Goal: Information Seeking & Learning: Check status

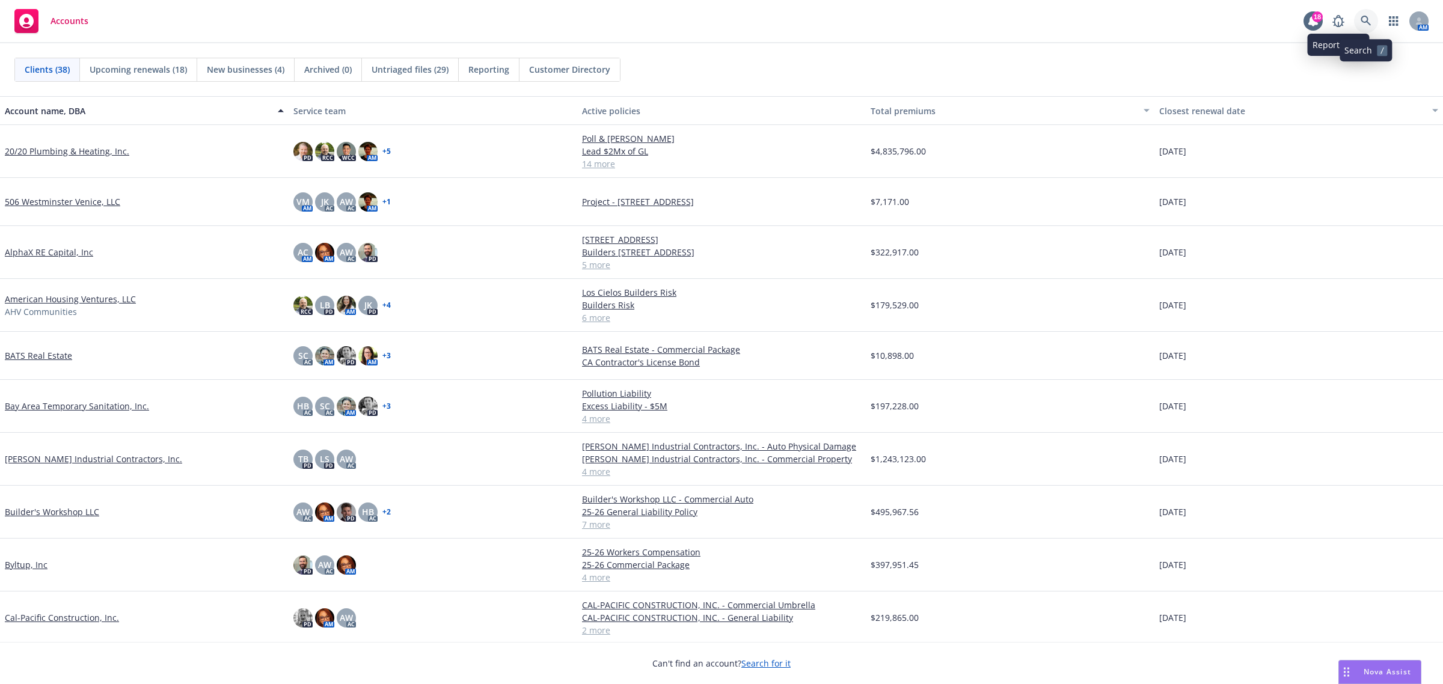
click at [1366, 19] on icon at bounding box center [1365, 21] width 11 height 11
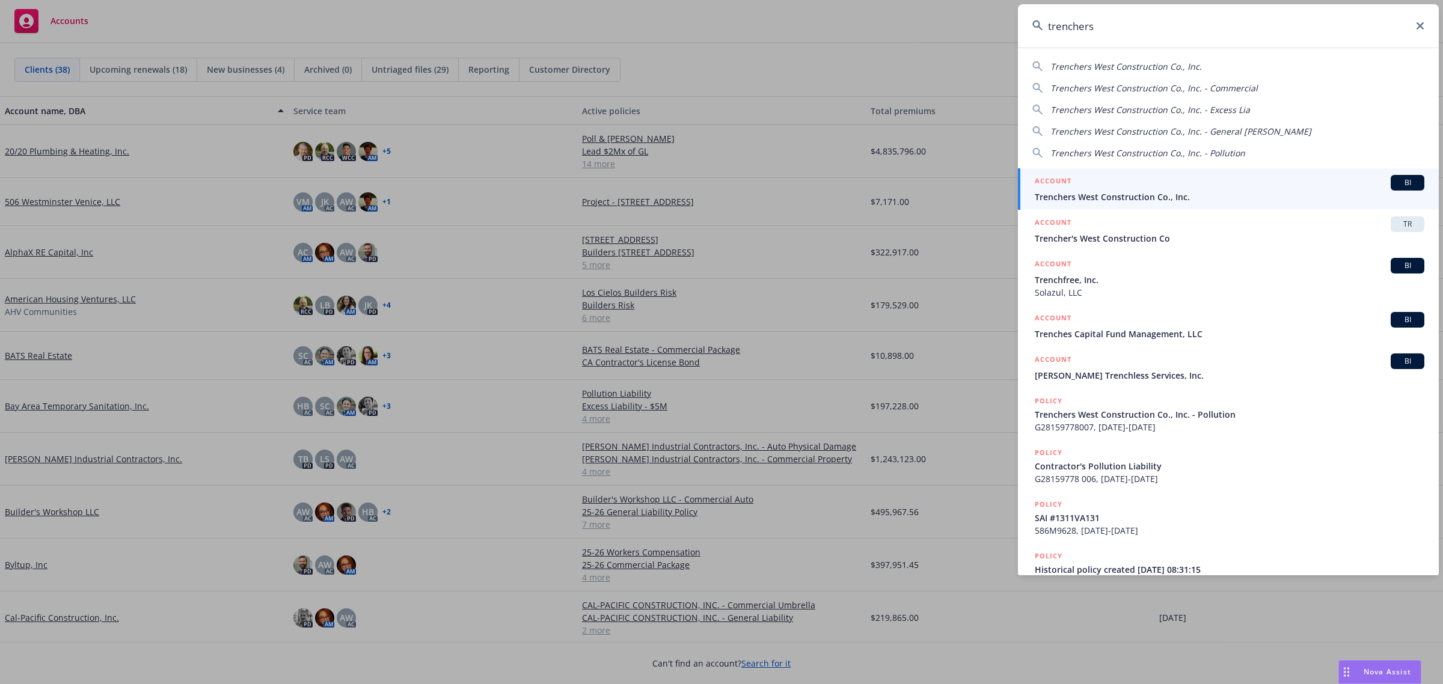
click at [1157, 64] on span "Trenchers West Construction Co., Inc." at bounding box center [1125, 66] width 151 height 11
type input "Trenchers West Construction Co., Inc."
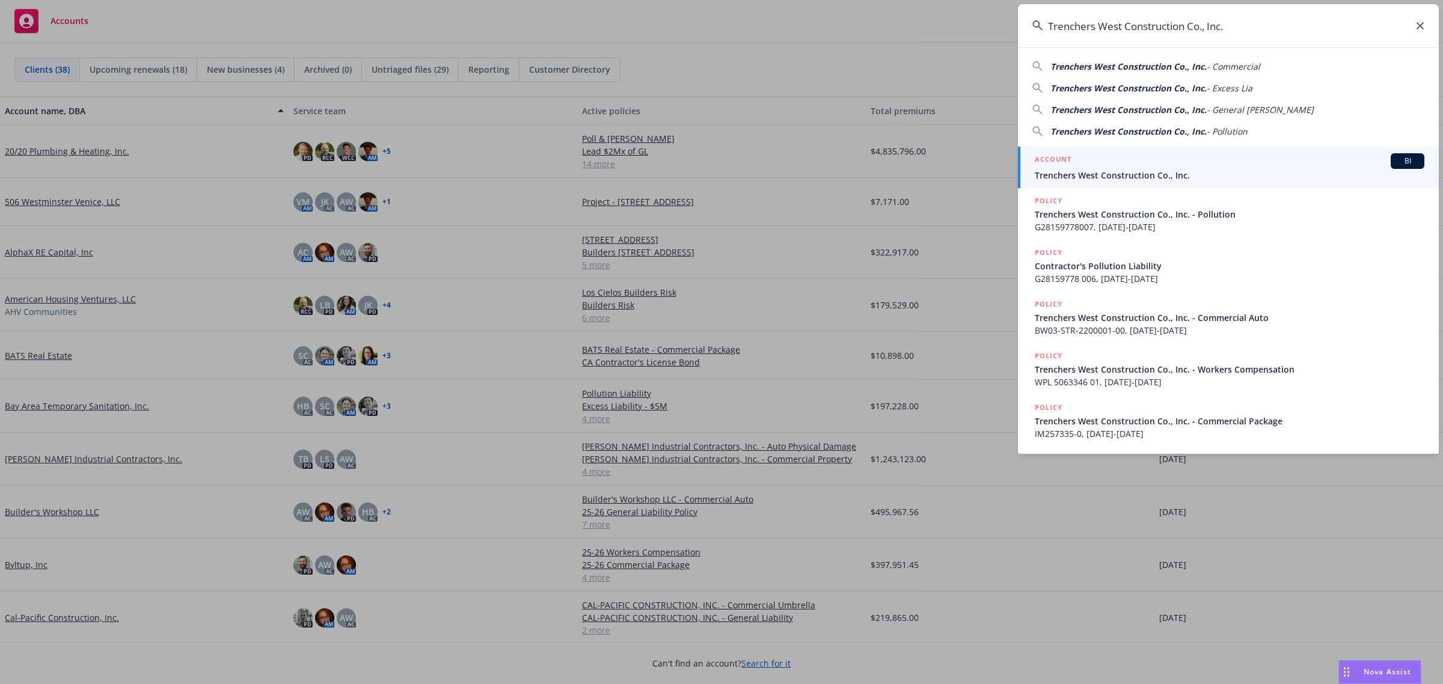
click at [1081, 175] on span "Trenchers West Construction Co., Inc." at bounding box center [1230, 175] width 390 height 13
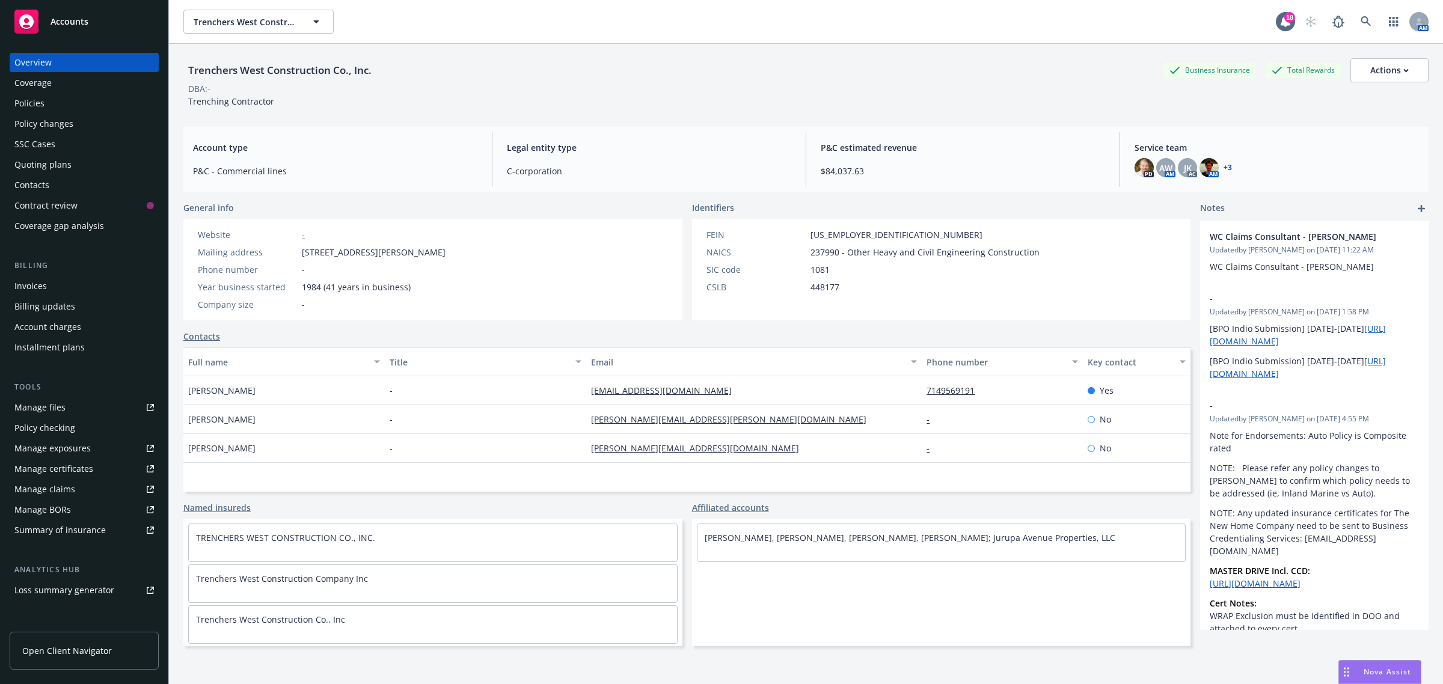
click at [60, 98] on div "Policies" at bounding box center [83, 103] width 139 height 19
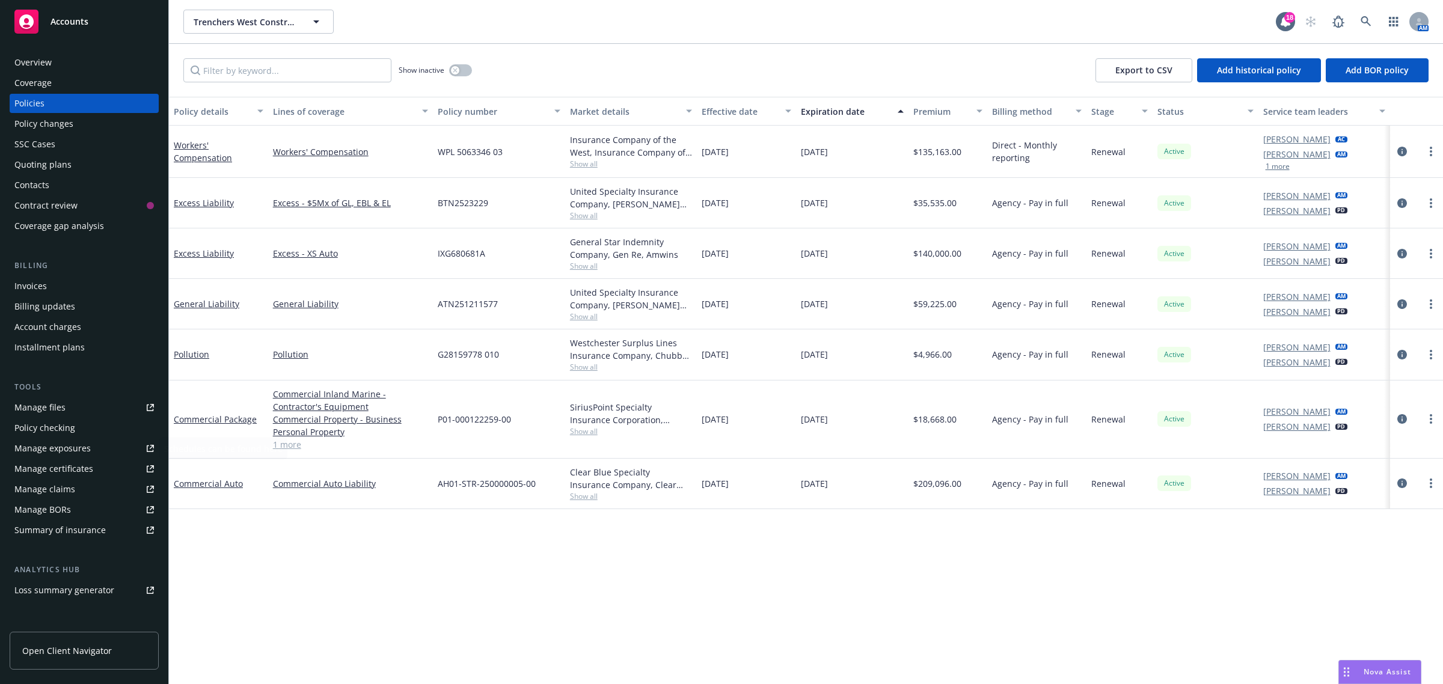
click at [61, 410] on div "Manage files" at bounding box center [39, 407] width 51 height 19
click at [67, 409] on link "Manage files" at bounding box center [84, 407] width 149 height 19
click at [1365, 19] on icon at bounding box center [1365, 21] width 11 height 11
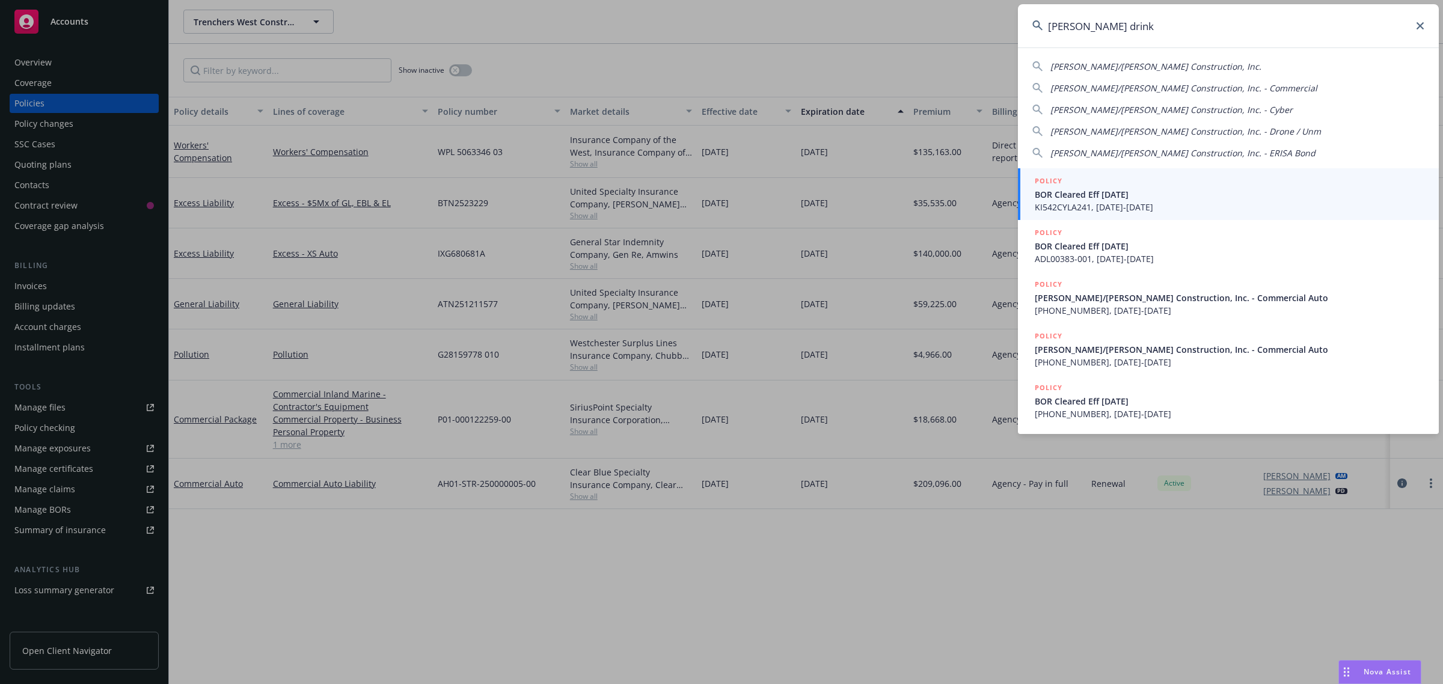
click at [1149, 65] on span "[PERSON_NAME]/[PERSON_NAME] Construction, Inc." at bounding box center [1155, 66] width 211 height 11
type input "[PERSON_NAME]/[PERSON_NAME] Construction, Inc."
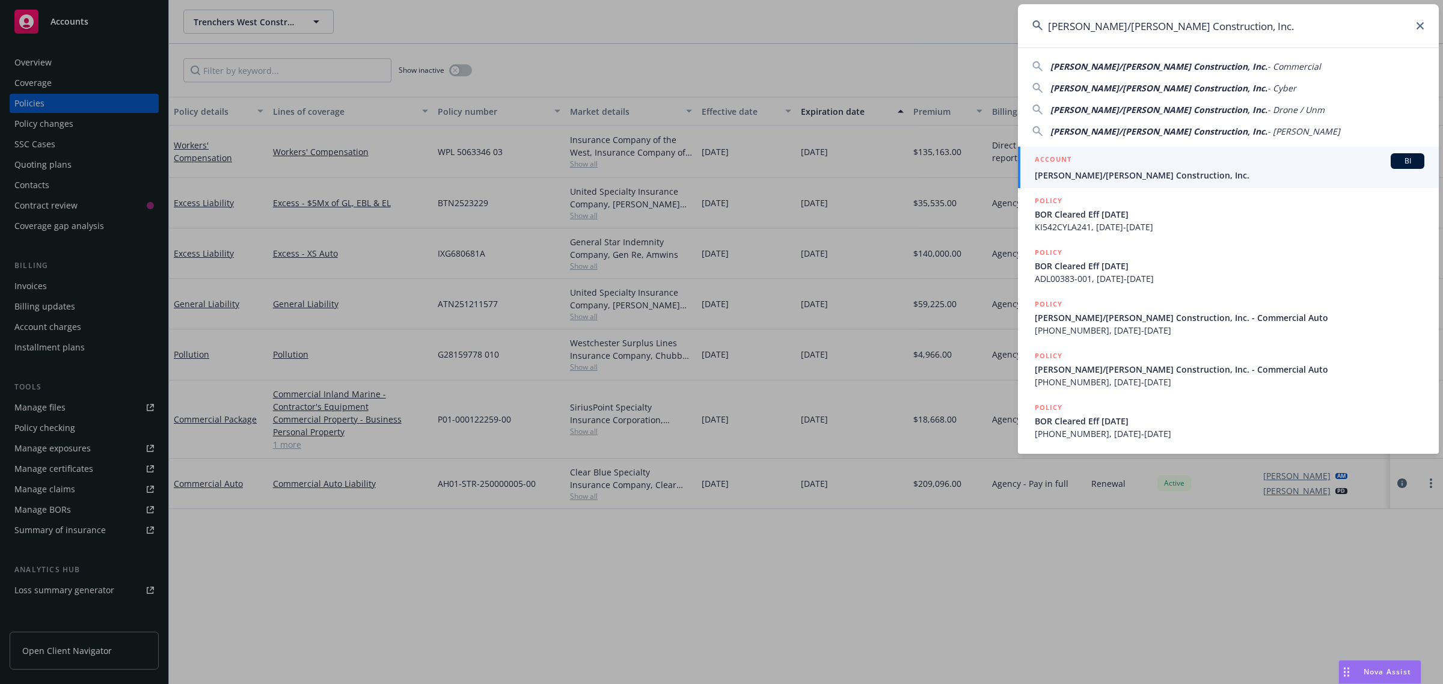
click at [1120, 154] on div "ACCOUNT BI" at bounding box center [1230, 161] width 390 height 16
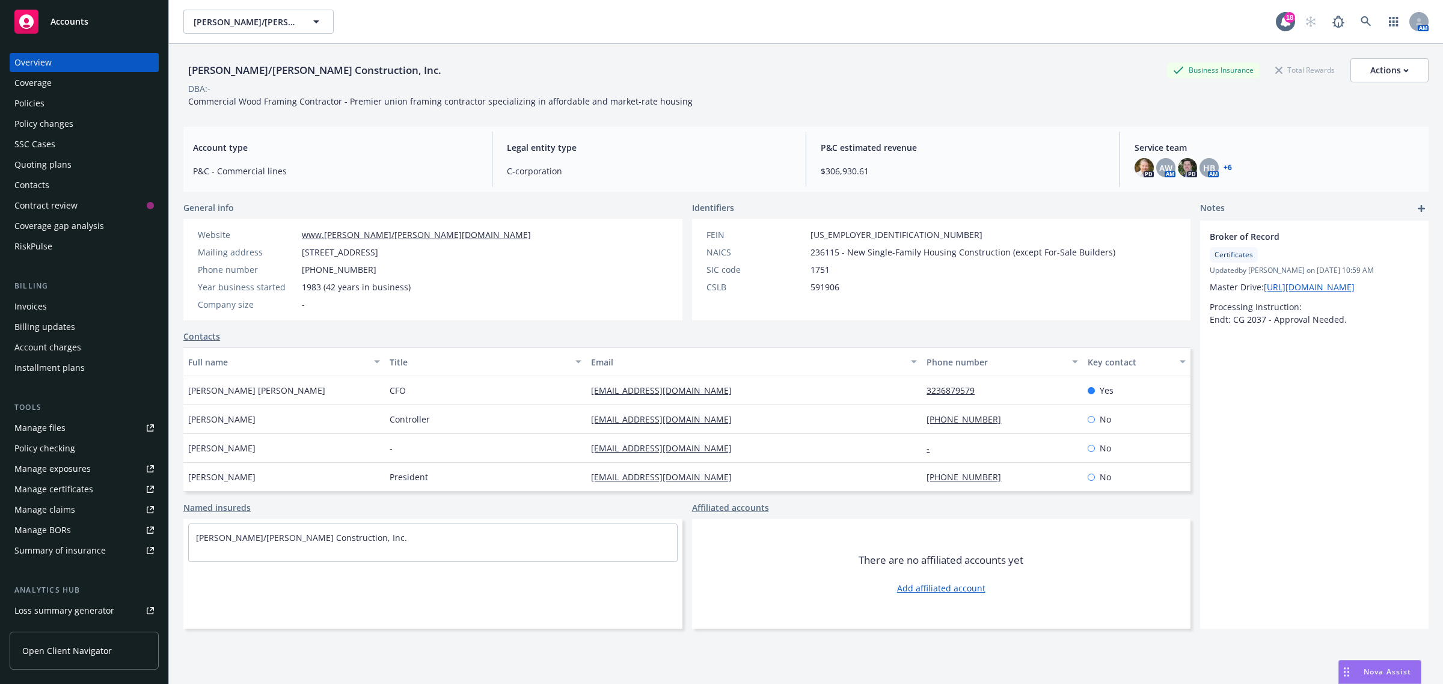
click at [49, 109] on div "Policies" at bounding box center [83, 103] width 139 height 19
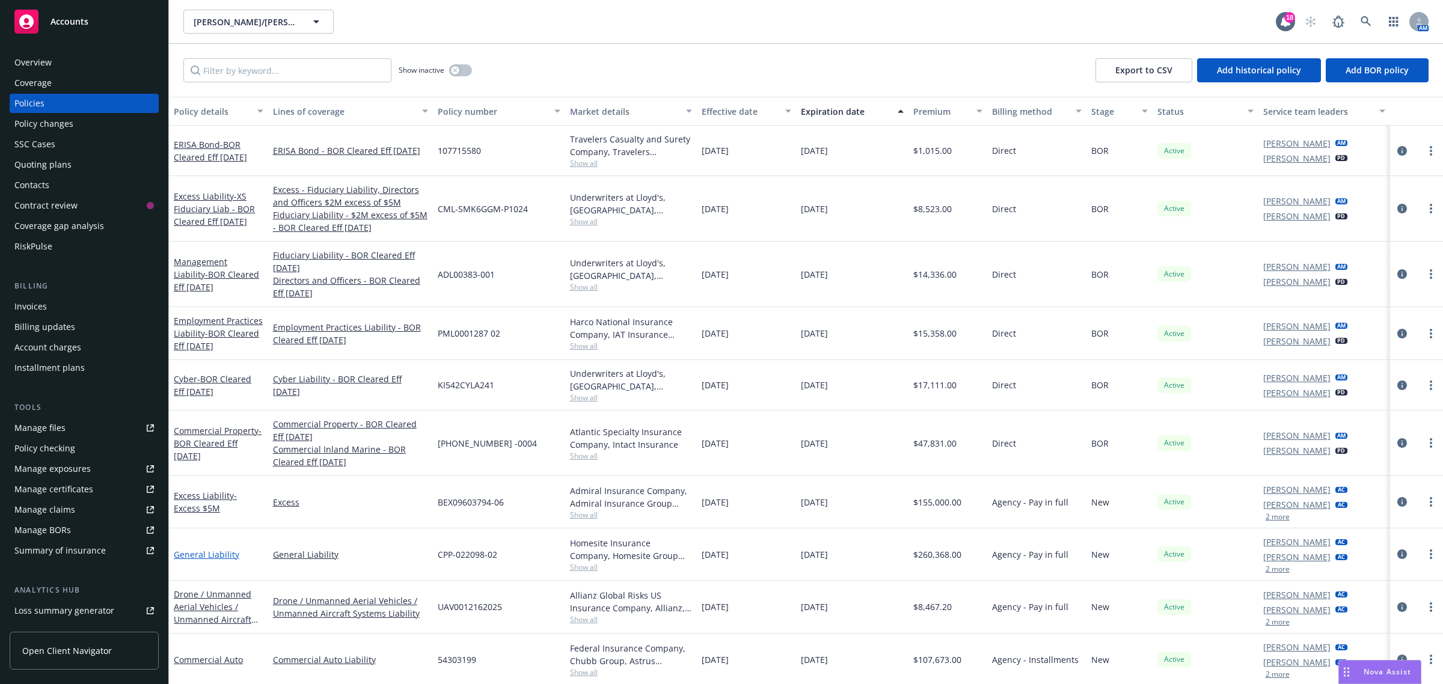
click at [197, 552] on link "General Liability" at bounding box center [207, 554] width 66 height 11
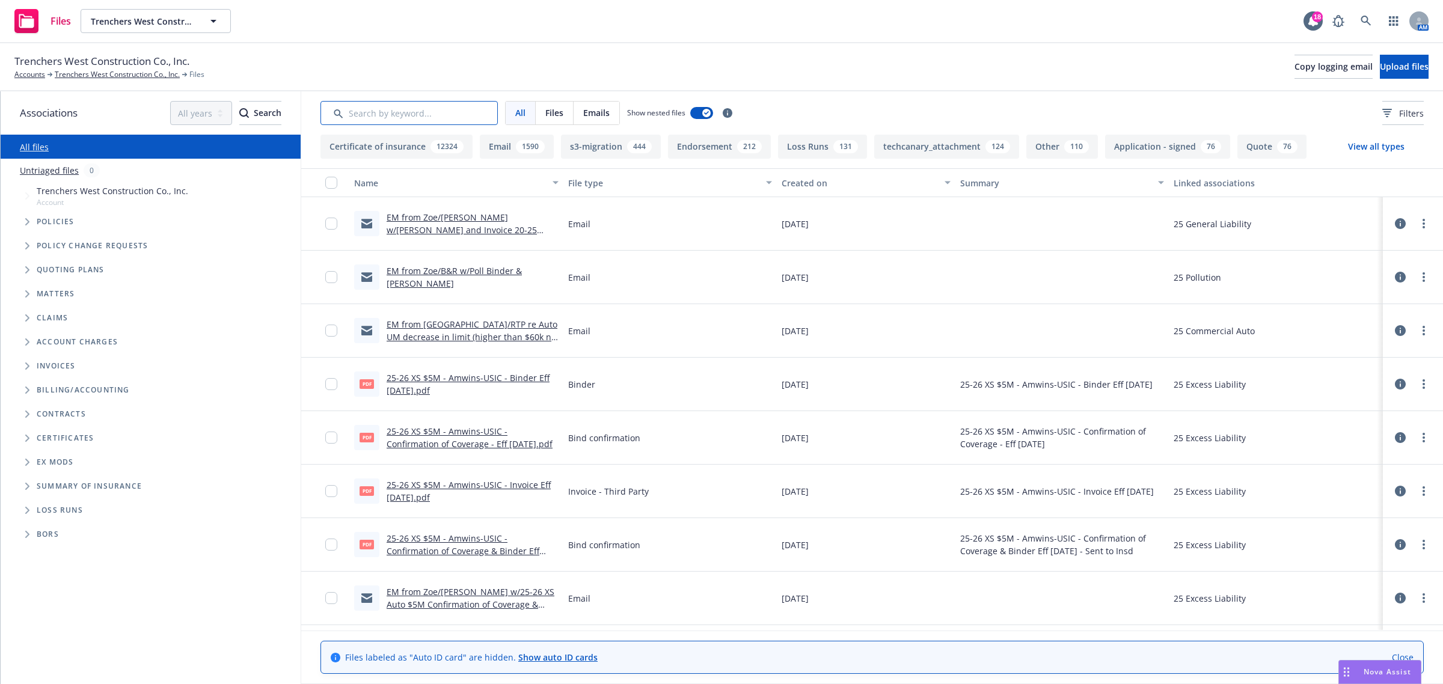
click at [451, 115] on input "Search by keyword..." at bounding box center [408, 113] width 177 height 24
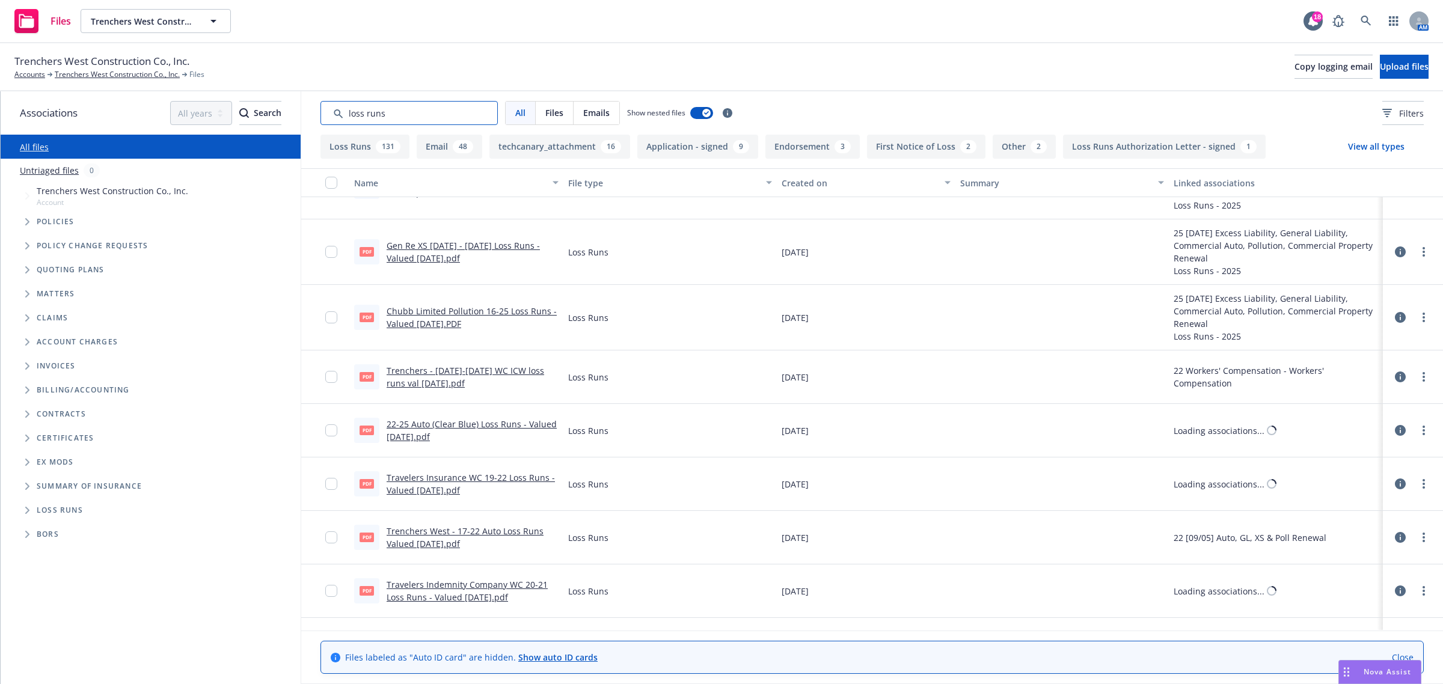
scroll to position [1202, 0]
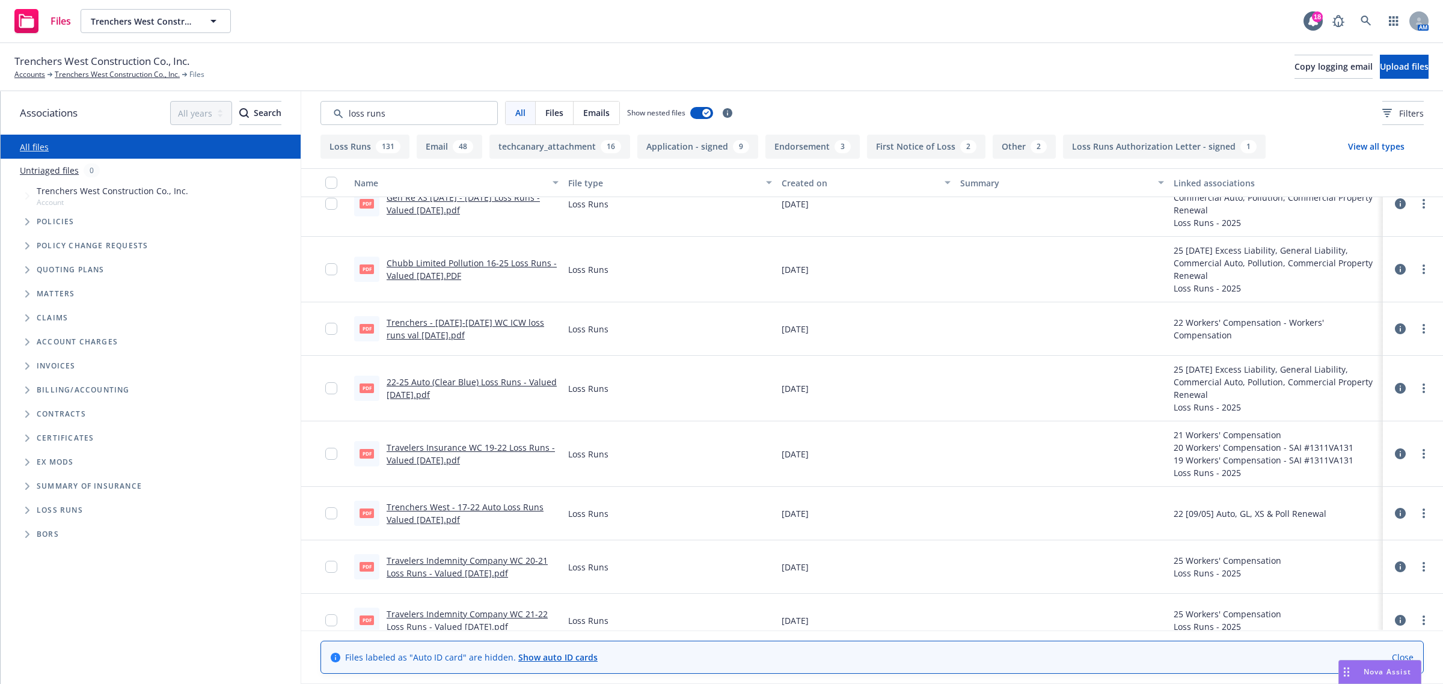
click at [1395, 452] on icon at bounding box center [1400, 453] width 11 height 11
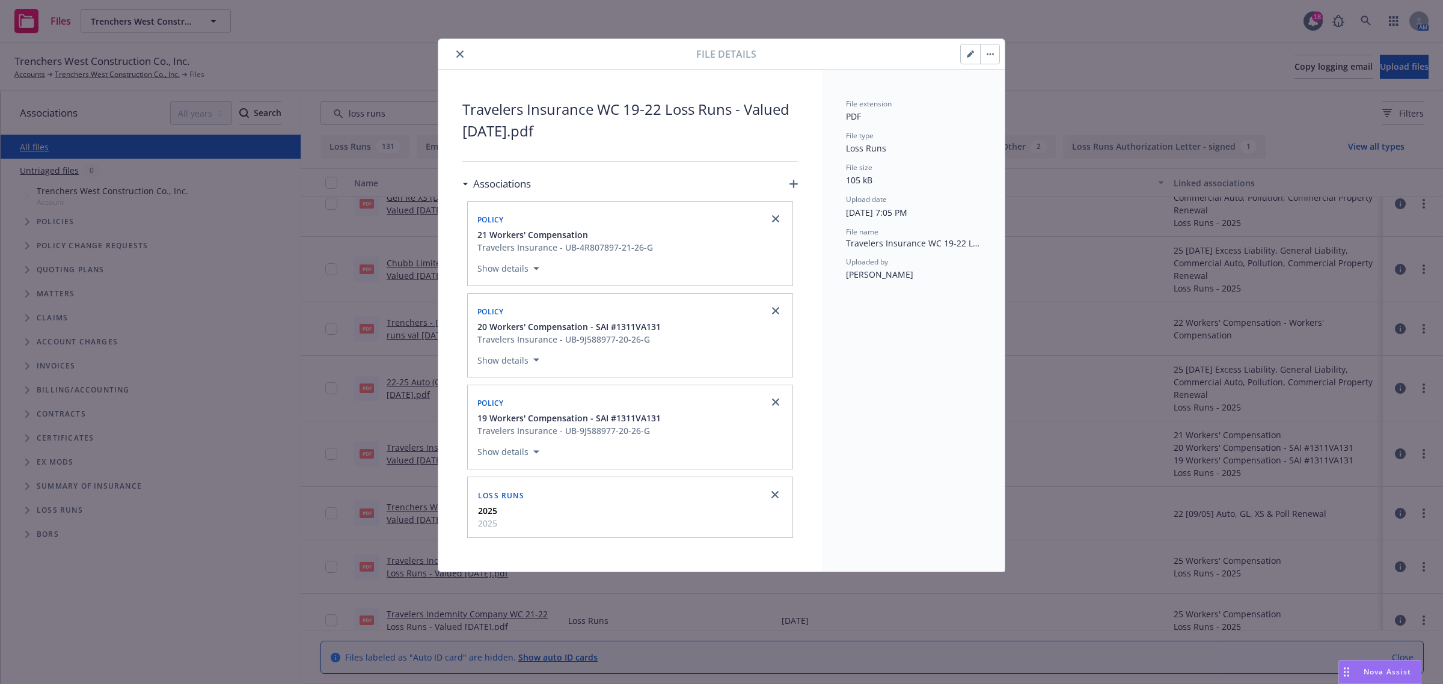
click at [454, 49] on button "close" at bounding box center [460, 54] width 14 height 14
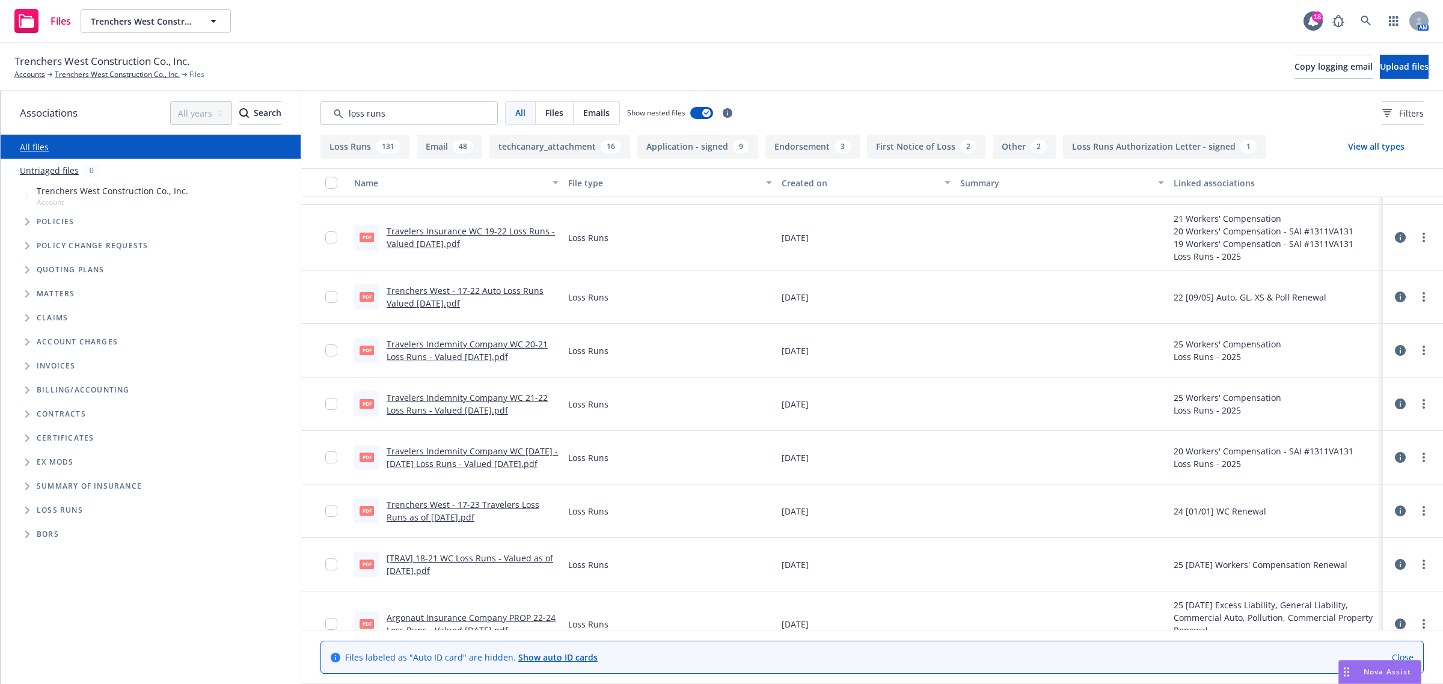
scroll to position [1428, 0]
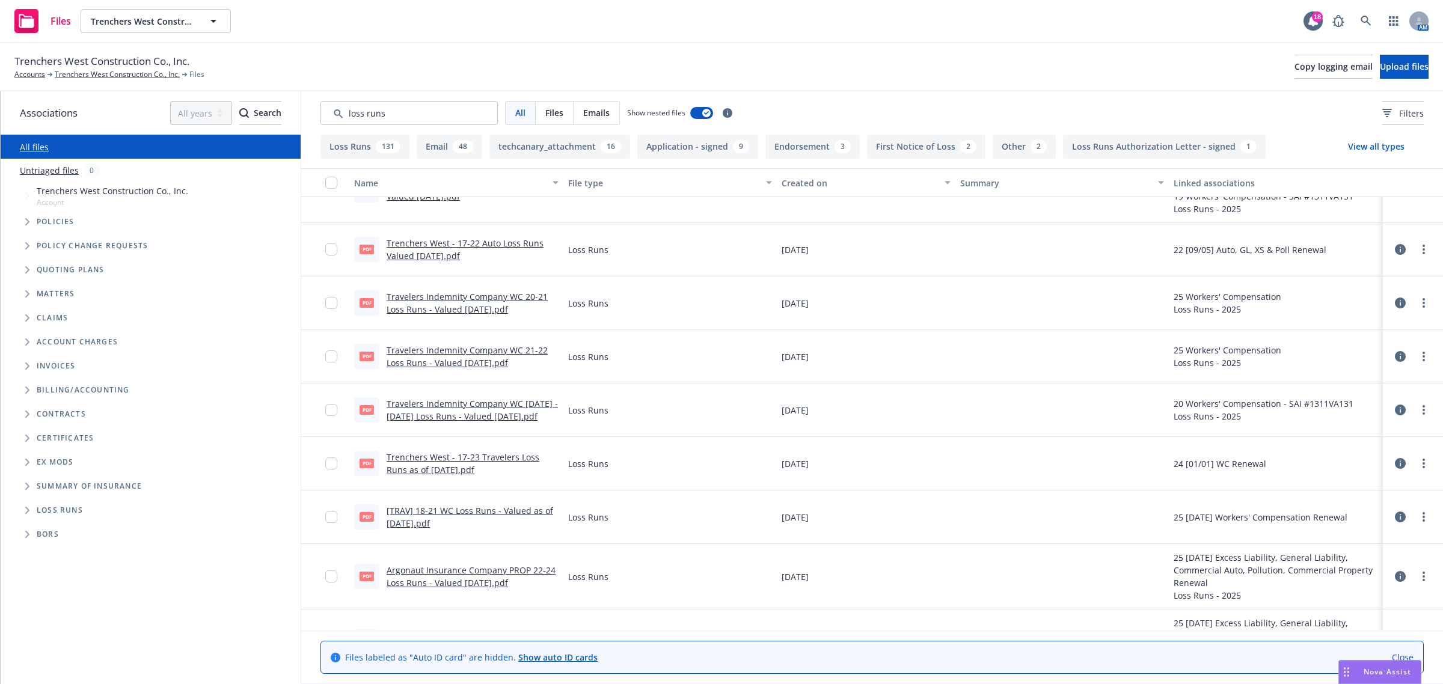
click at [1395, 412] on icon at bounding box center [1400, 410] width 11 height 11
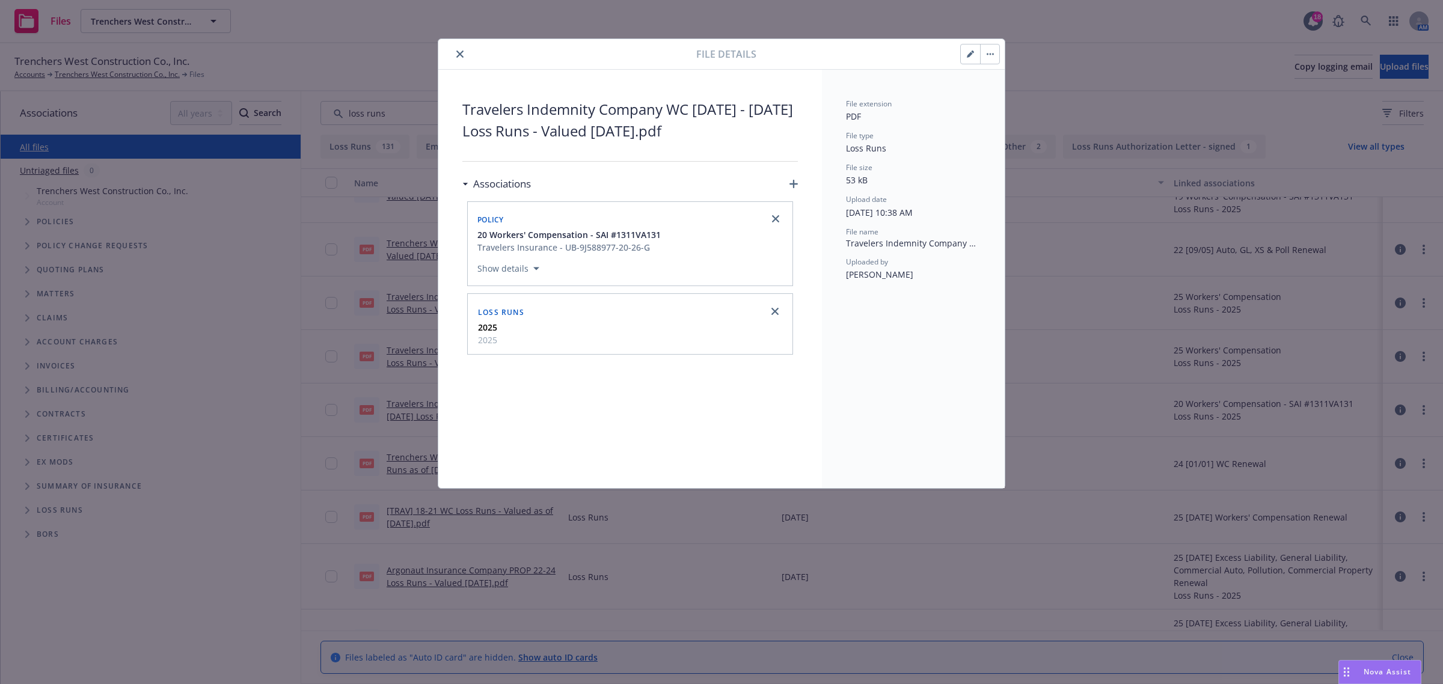
click at [457, 60] on button "close" at bounding box center [460, 54] width 14 height 14
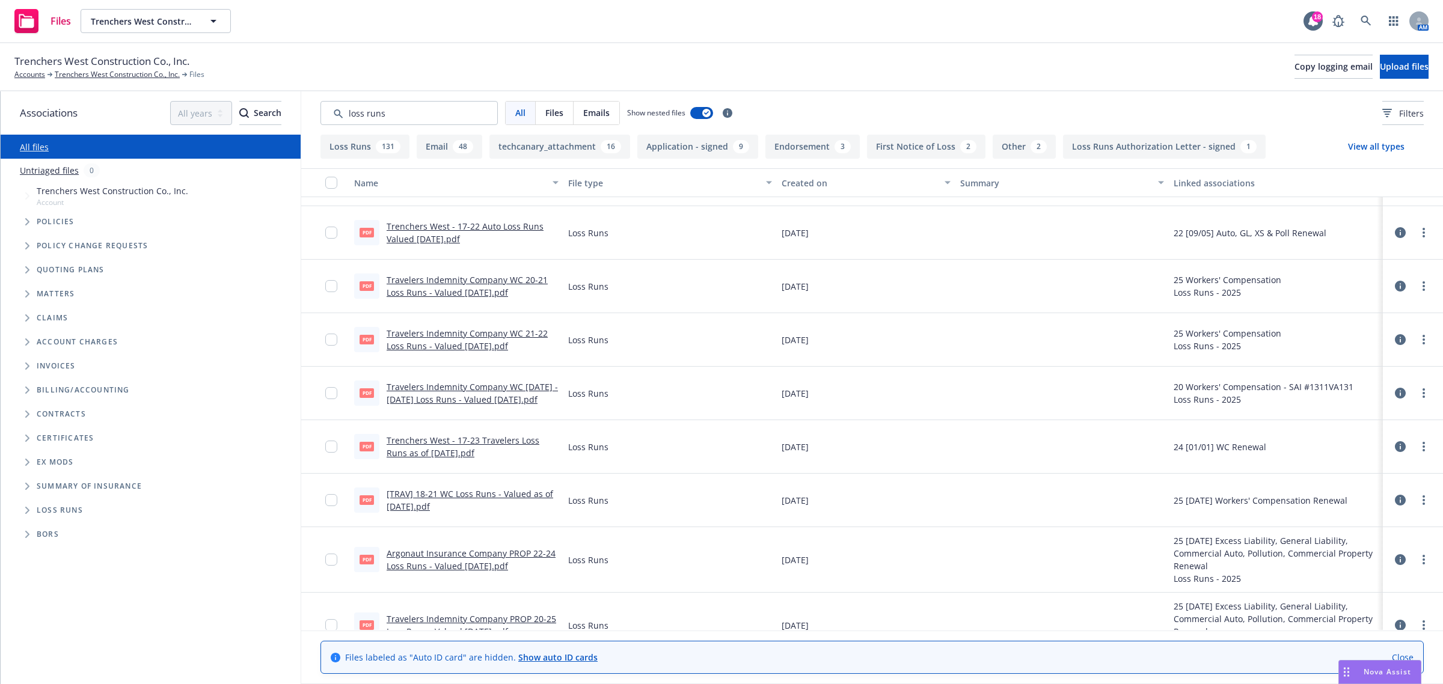
scroll to position [1428, 0]
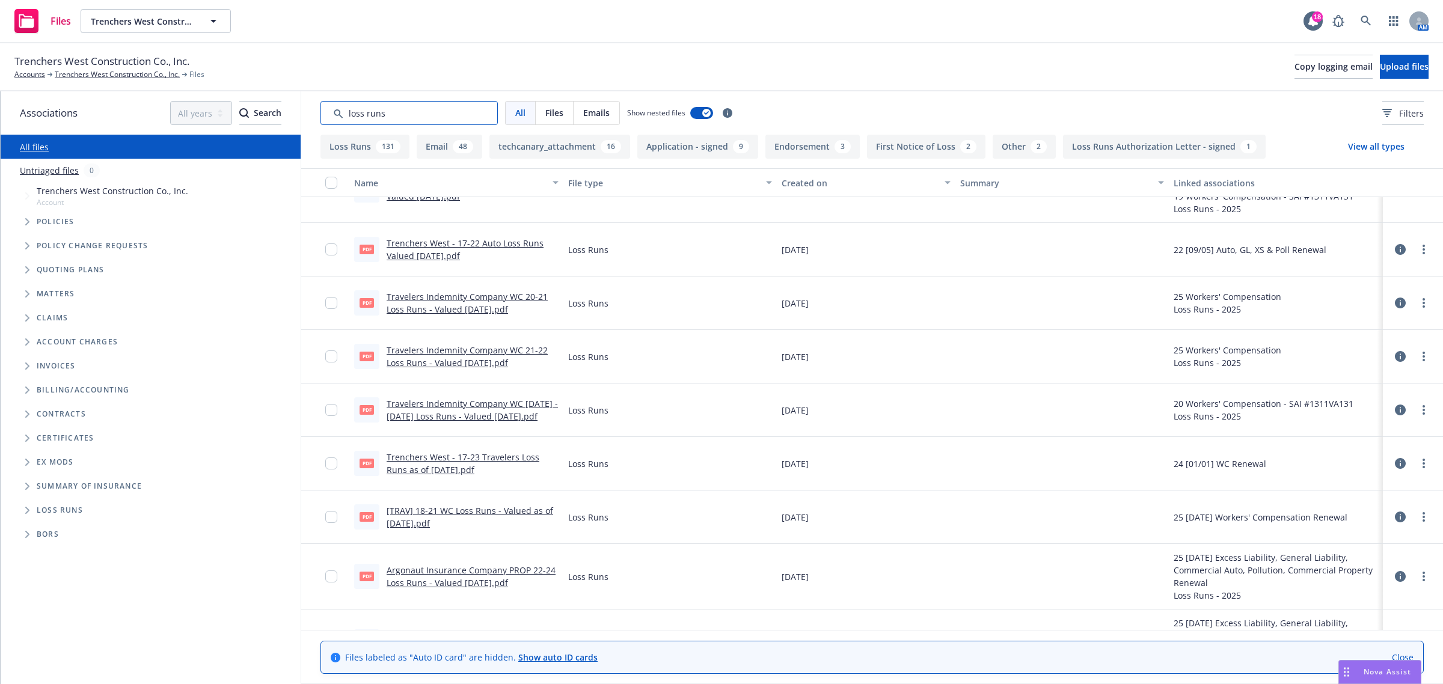
click at [421, 114] on input "Search by keyword..." at bounding box center [408, 113] width 177 height 24
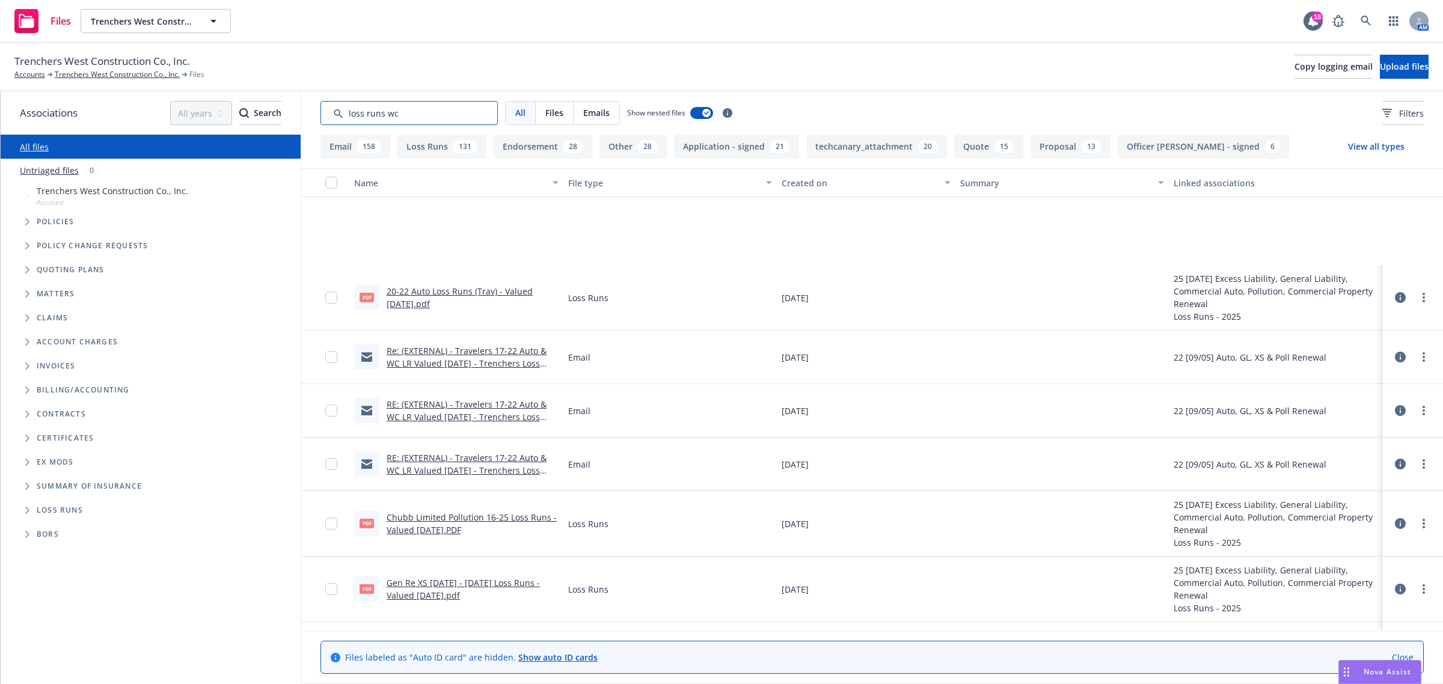
scroll to position [3231, 0]
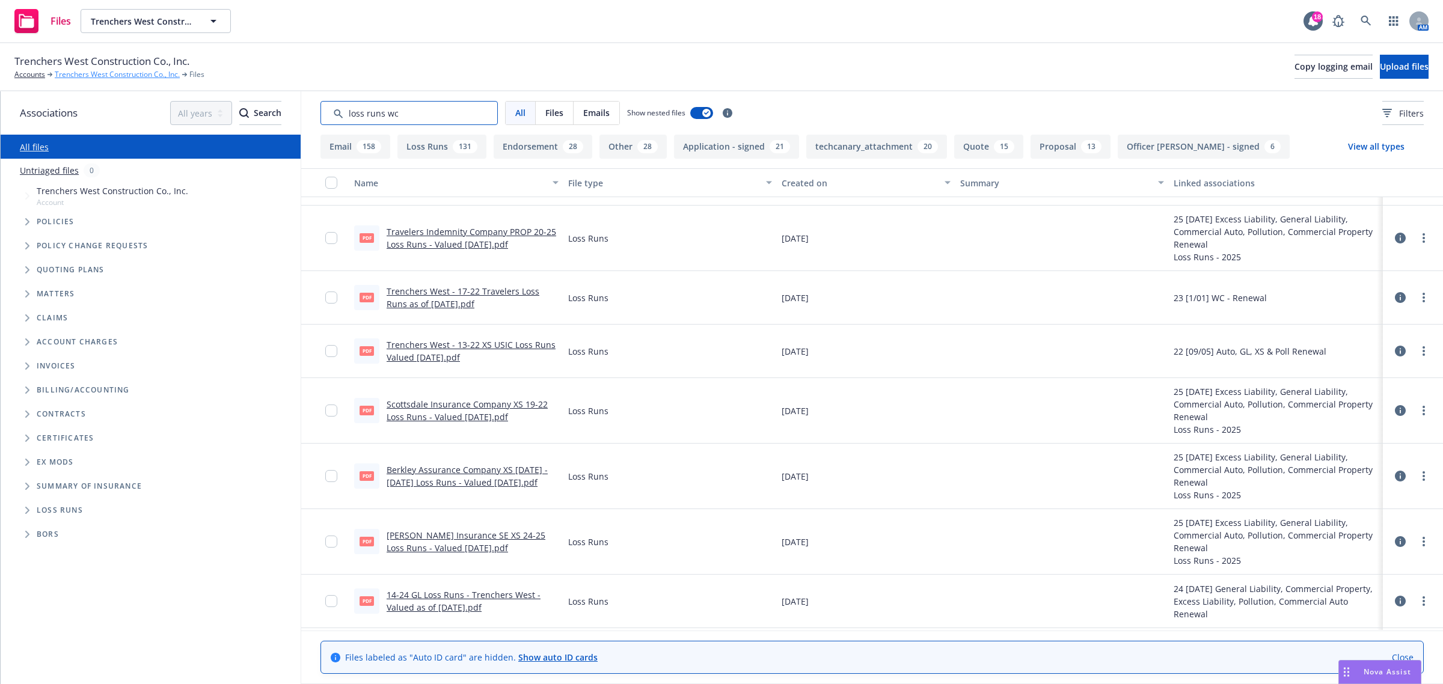
type input "loss runs wc"
click at [135, 74] on link "Trenchers West Construction Co., Inc." at bounding box center [117, 74] width 125 height 11
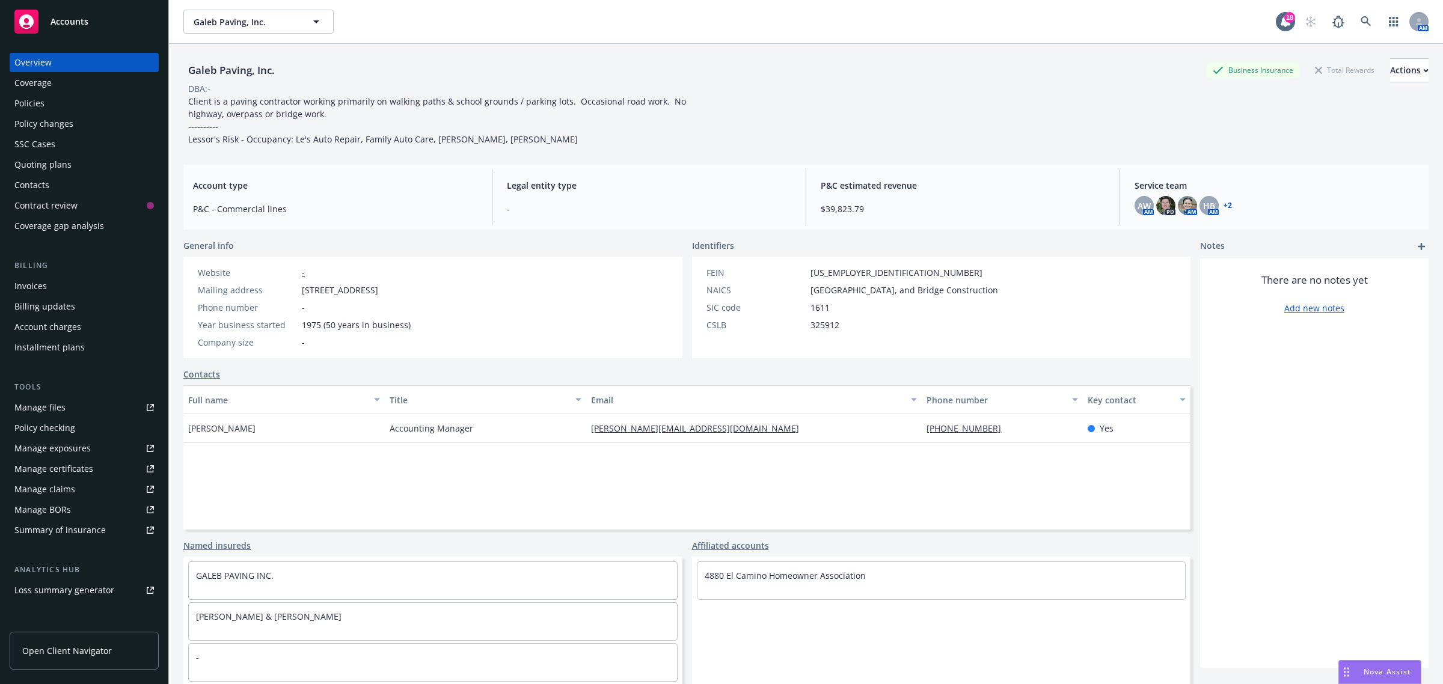
click at [46, 105] on div "Policies" at bounding box center [83, 103] width 139 height 19
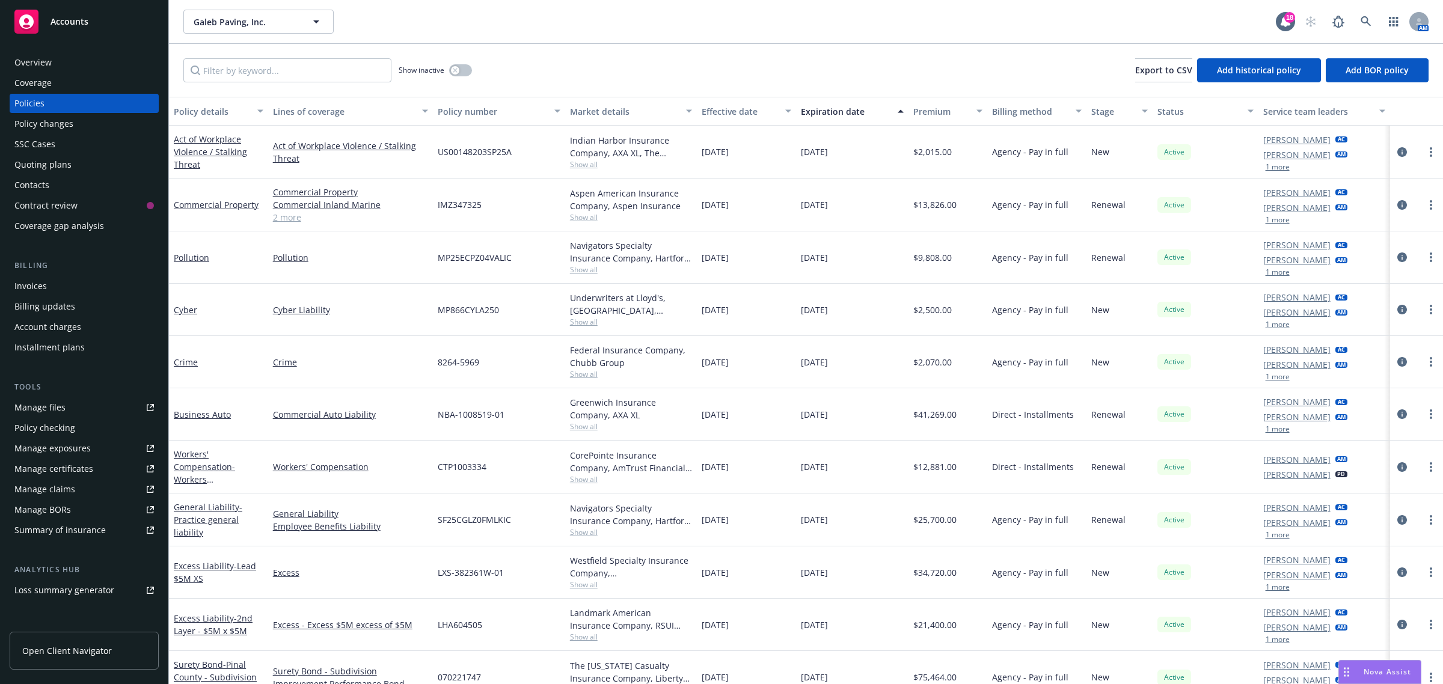
click at [195, 473] on div "Workers' Compensation - Workers Compensation" at bounding box center [219, 467] width 90 height 38
click at [196, 465] on link "Workers' Compensation - Workers Compensation" at bounding box center [204, 472] width 61 height 49
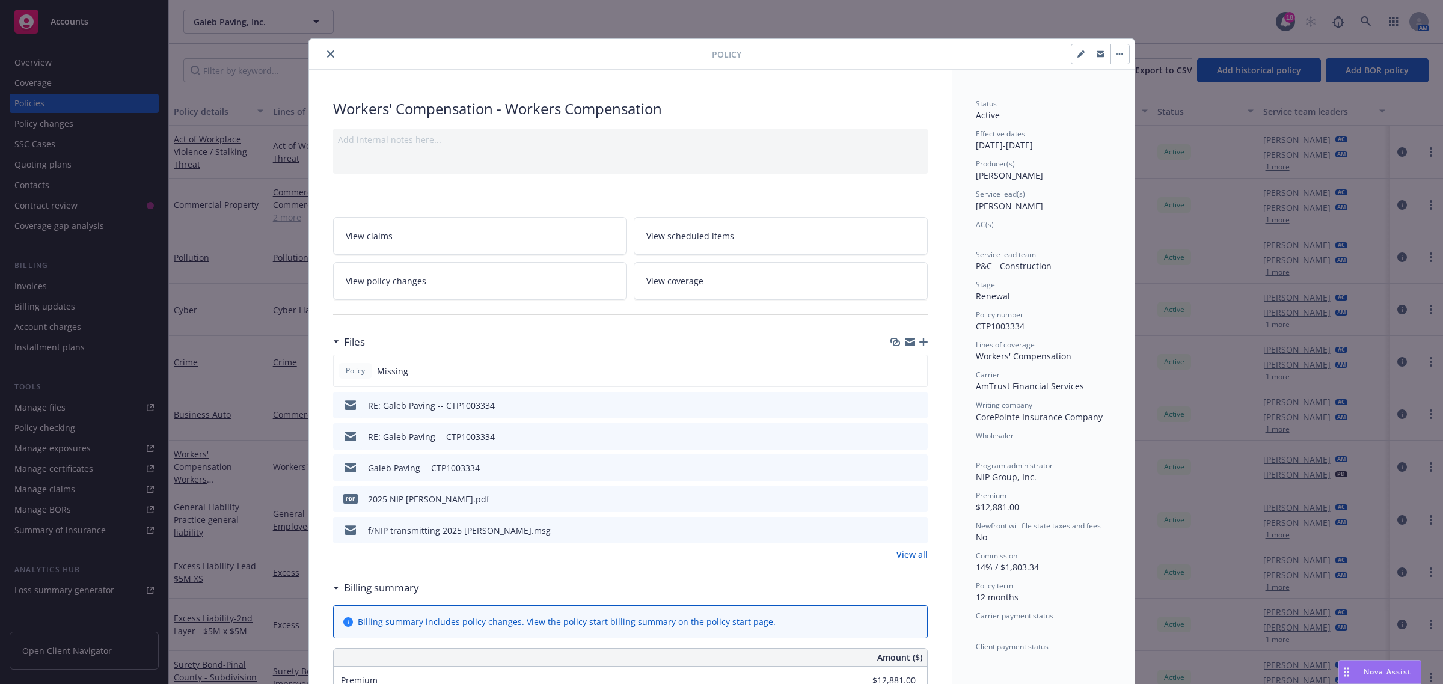
click at [327, 57] on icon "close" at bounding box center [330, 53] width 7 height 7
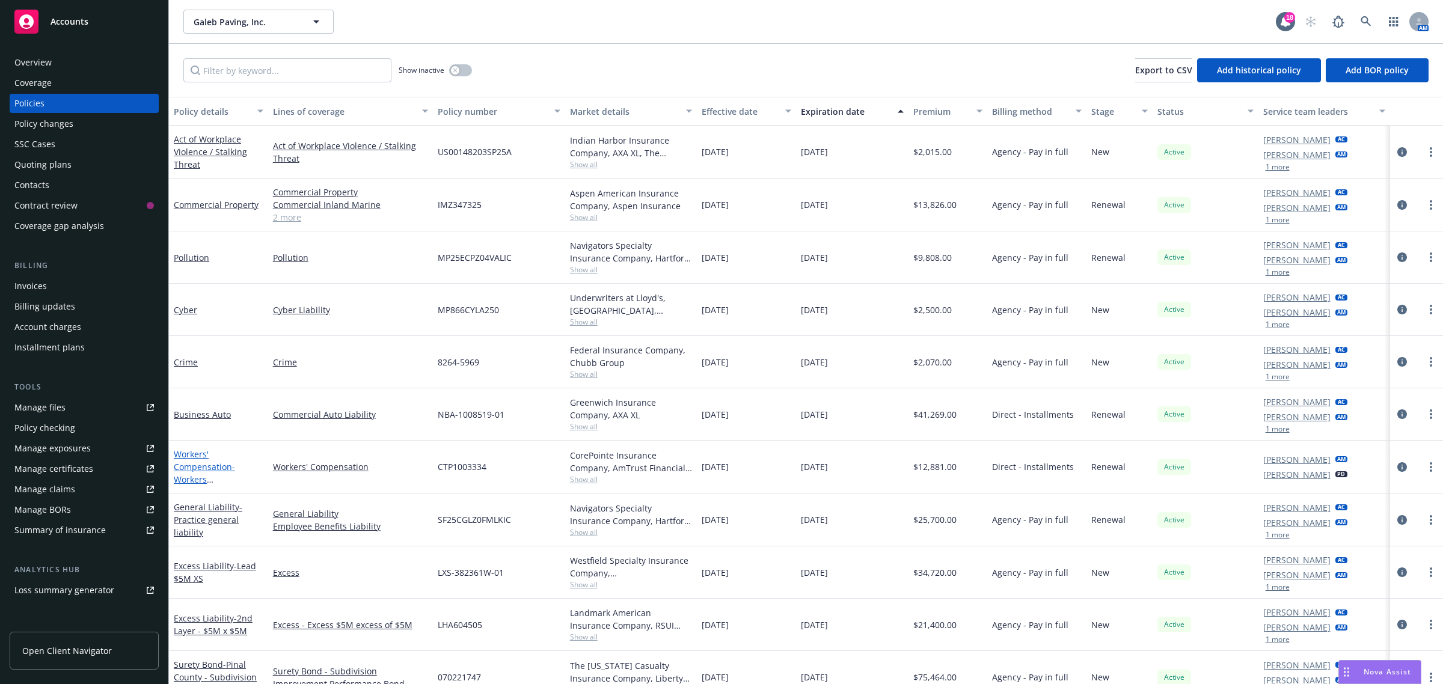
click at [195, 470] on link "Workers' Compensation - Workers Compensation" at bounding box center [204, 472] width 61 height 49
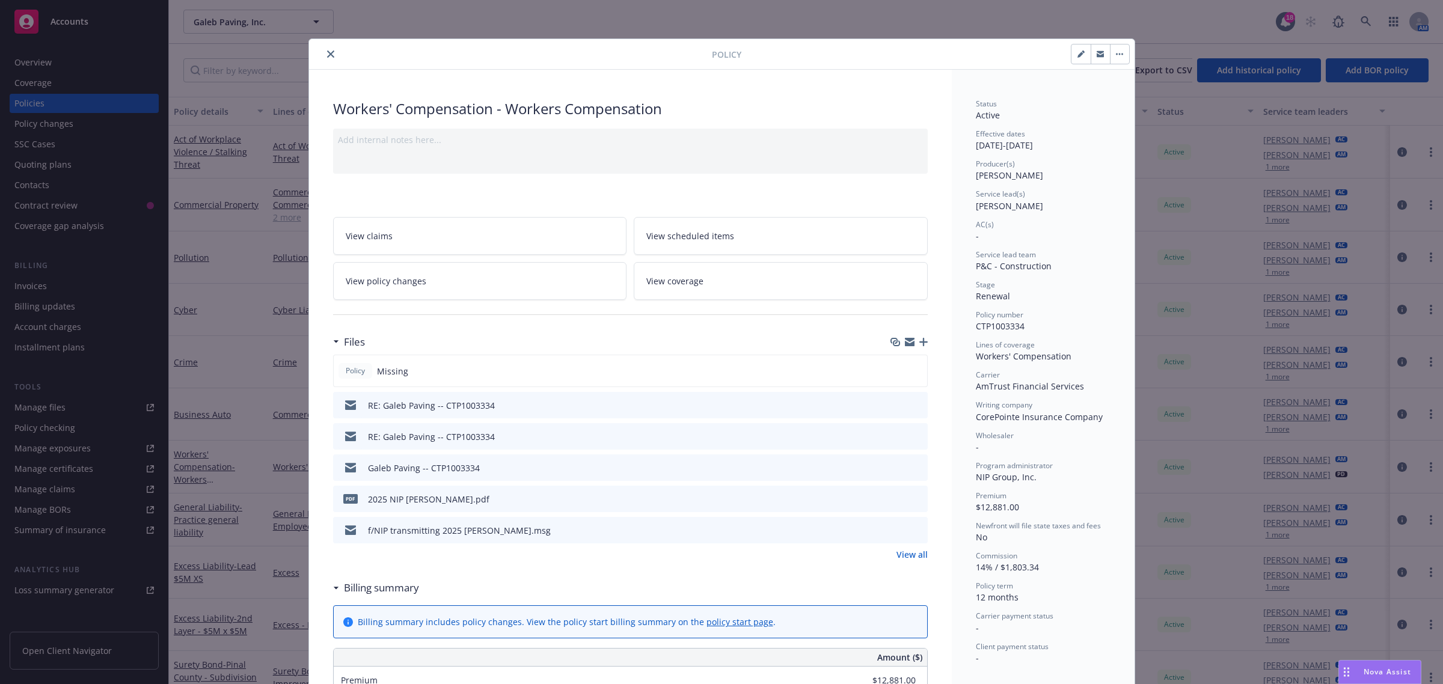
scroll to position [36, 0]
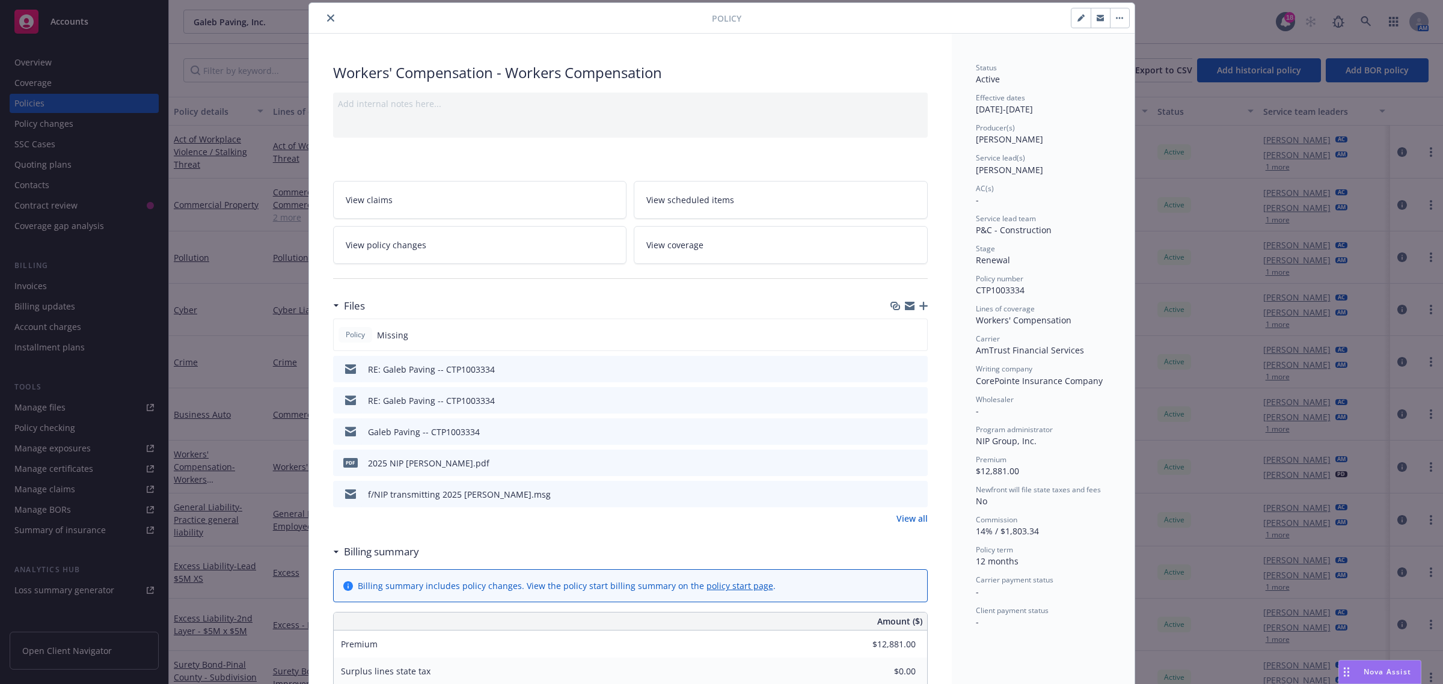
click at [913, 495] on icon "preview file" at bounding box center [916, 493] width 11 height 8
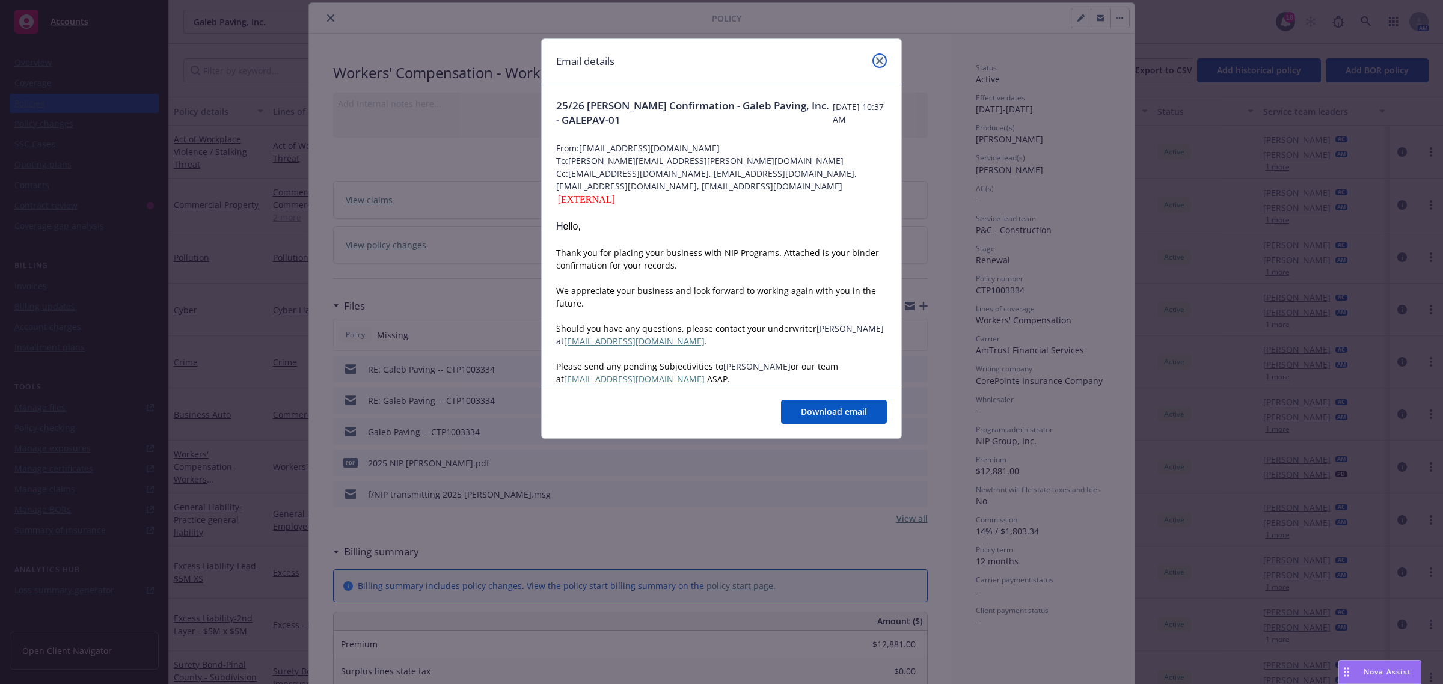
click at [881, 58] on icon "close" at bounding box center [879, 60] width 7 height 7
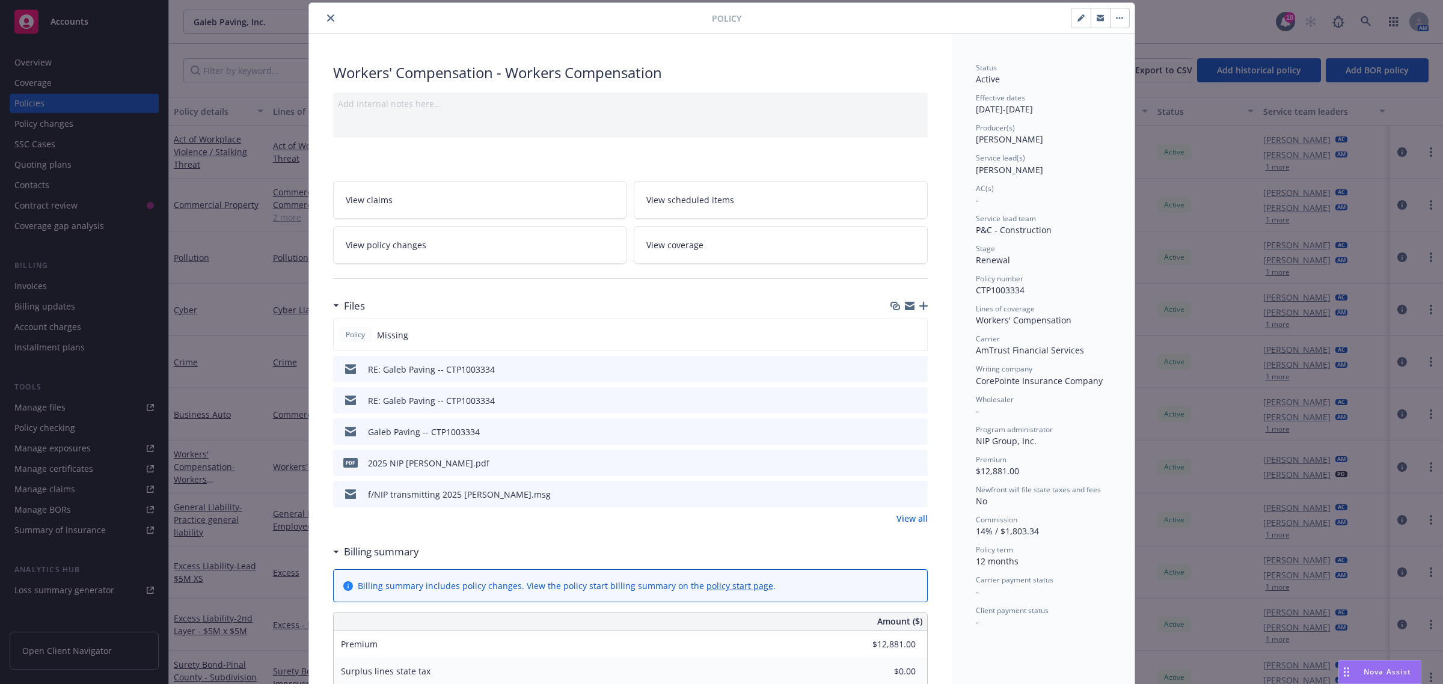
click at [913, 465] on icon "preview file" at bounding box center [916, 462] width 11 height 8
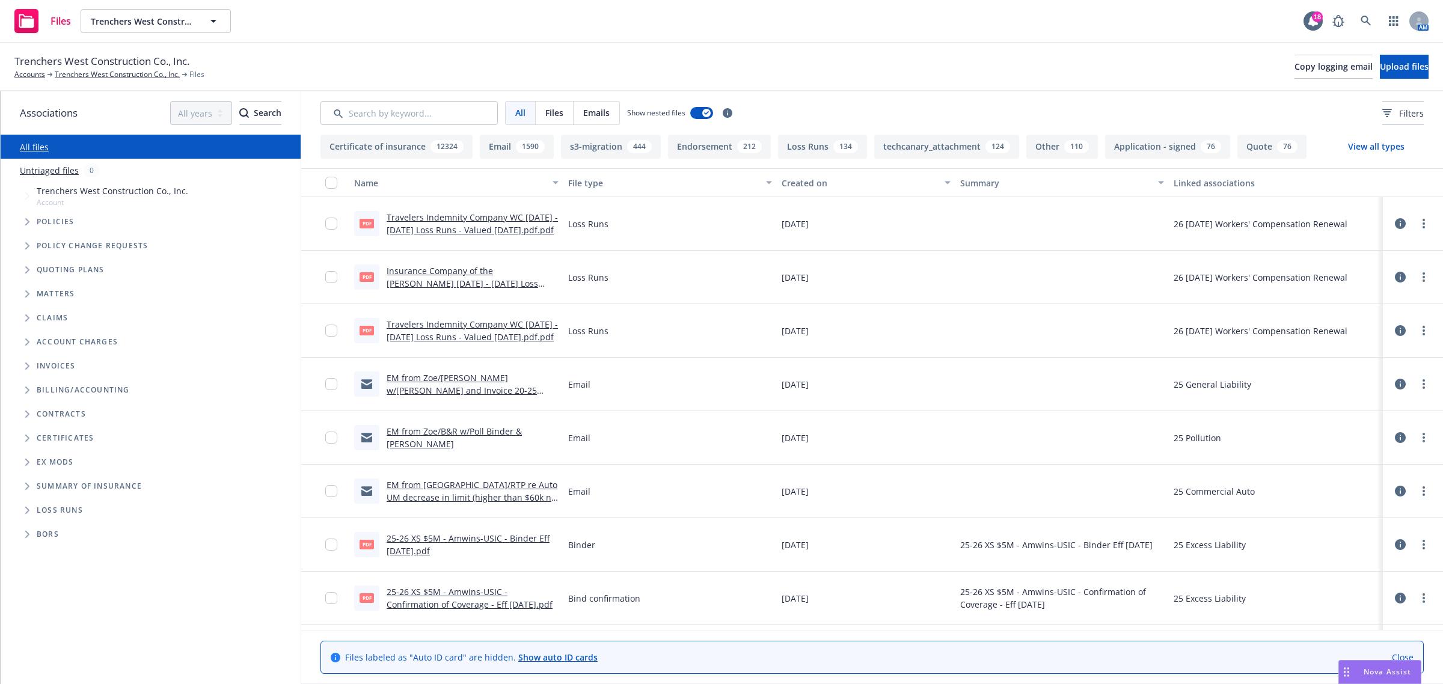
click at [55, 513] on span "Loss Runs" at bounding box center [60, 510] width 46 height 7
click at [25, 509] on icon "Folder Tree Example" at bounding box center [27, 510] width 5 height 7
click at [40, 555] on link "2025" at bounding box center [46, 555] width 19 height 13
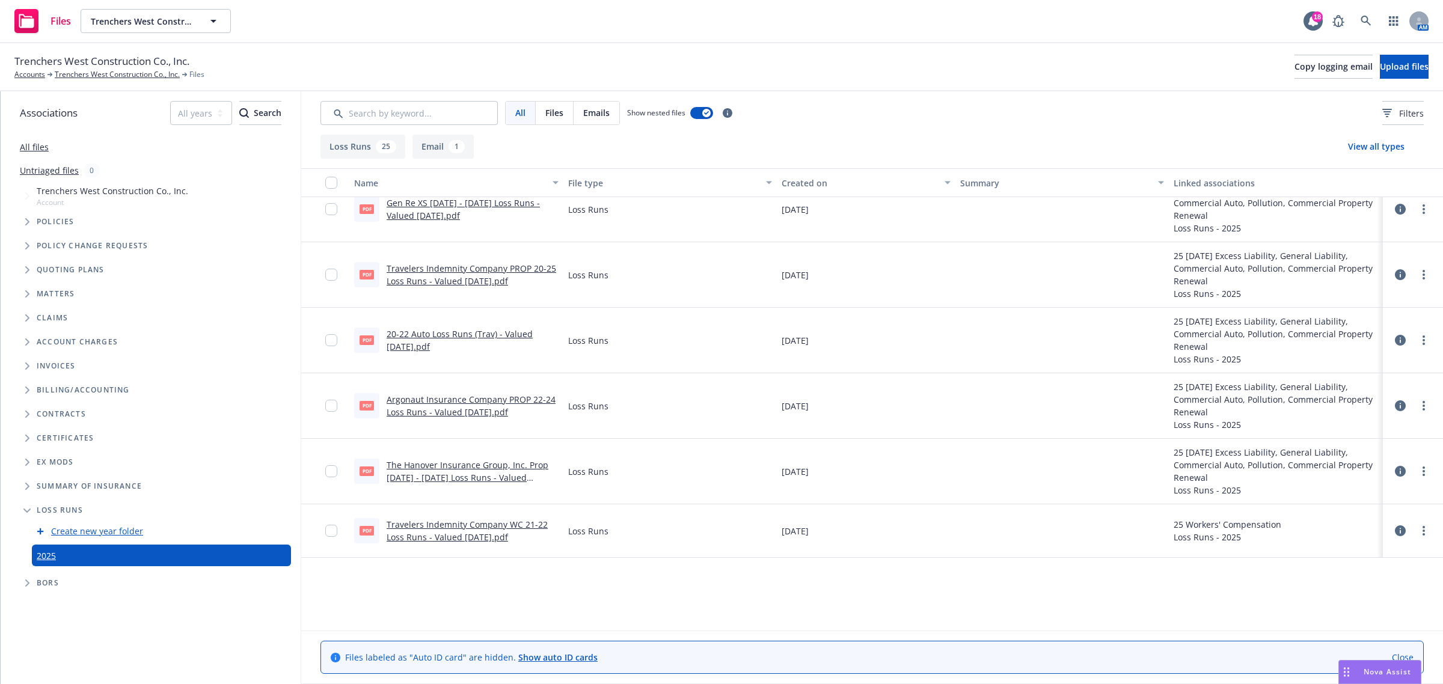
scroll to position [632, 0]
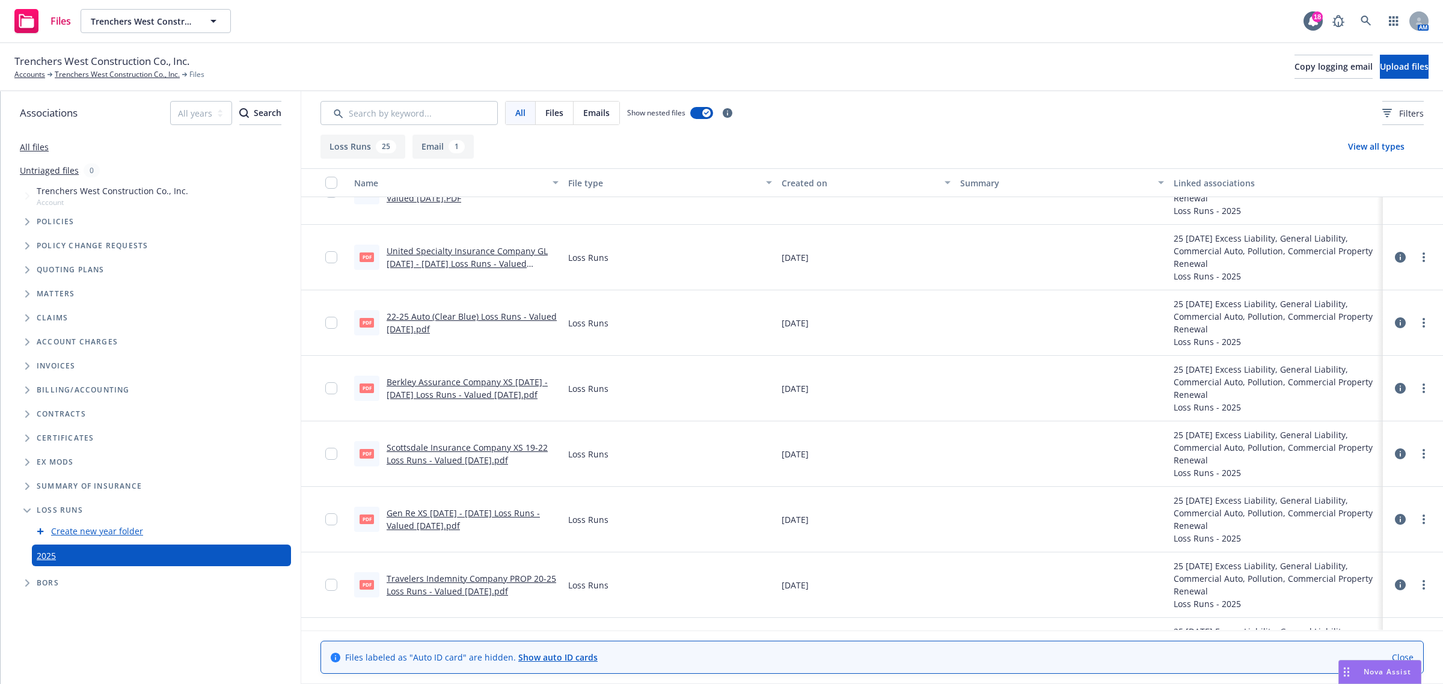
click at [794, 184] on div "Created on" at bounding box center [859, 183] width 155 height 13
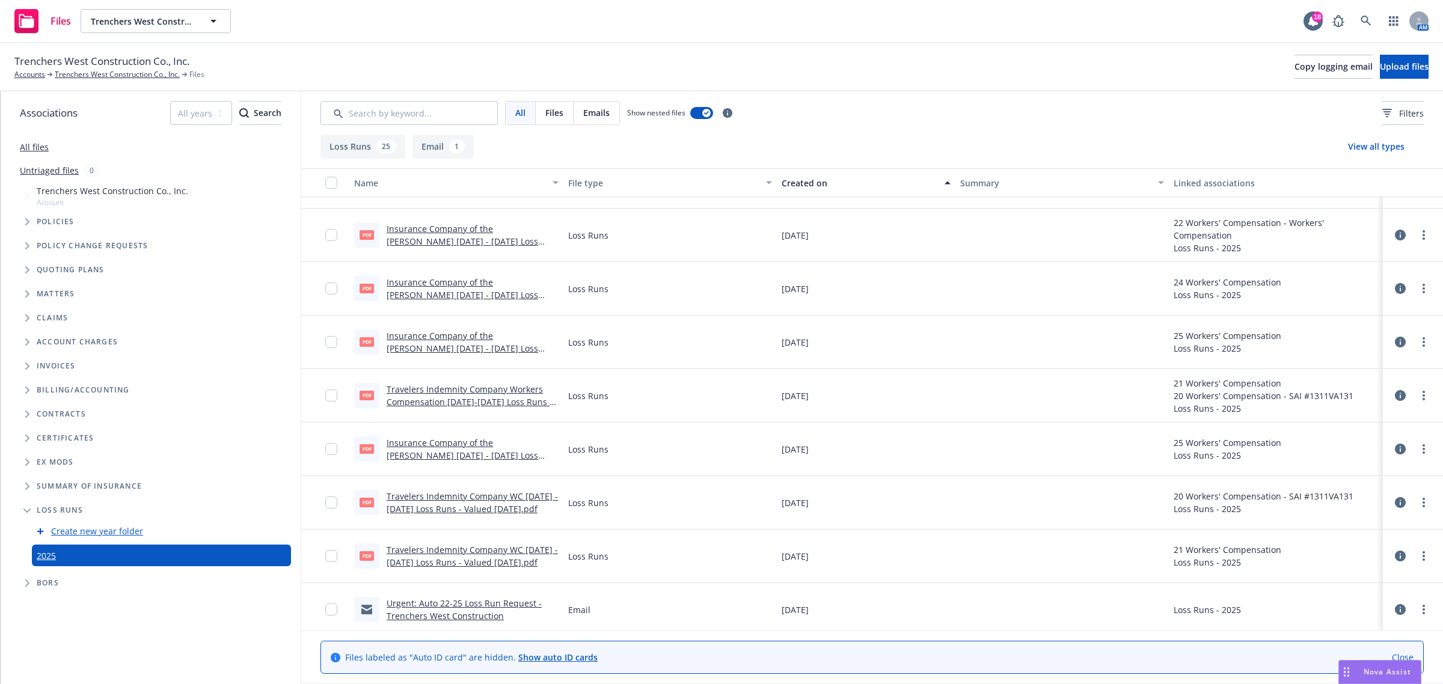
scroll to position [950, 0]
